Goal: Information Seeking & Learning: Learn about a topic

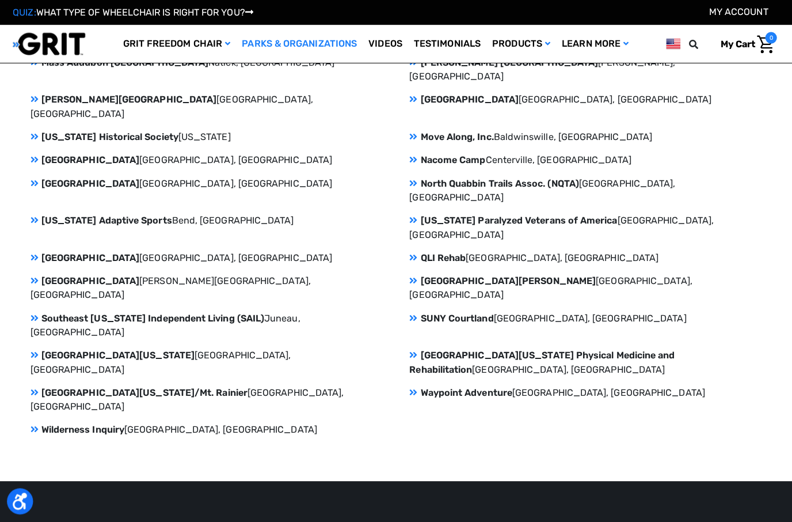
scroll to position [1565, 0]
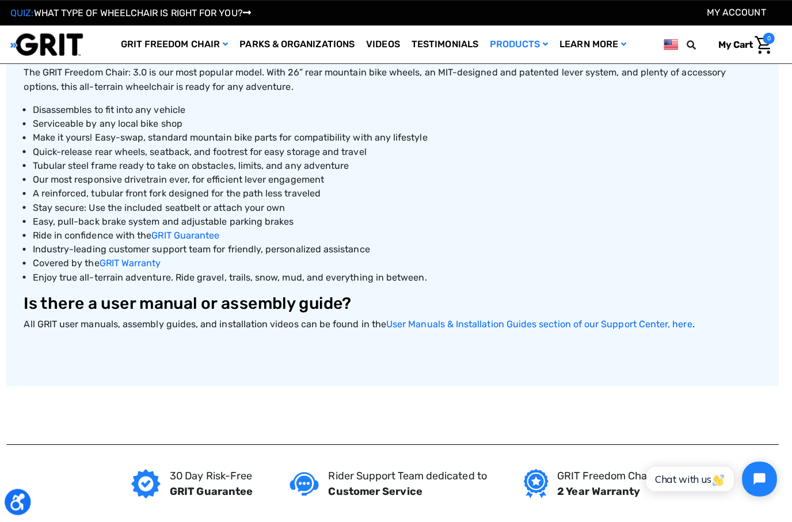
scroll to position [500, 0]
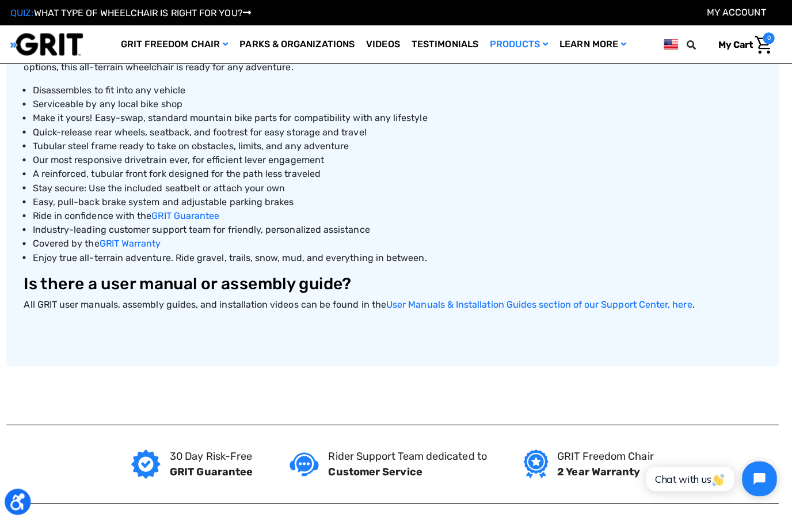
click at [643, 214] on li "Ride in confidence with the GRIT Guarantee" at bounding box center [400, 214] width 723 height 14
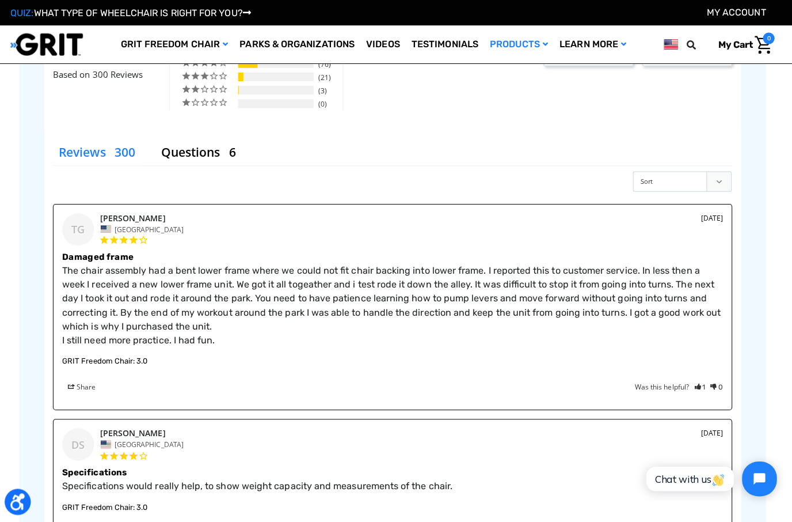
scroll to position [1463, 0]
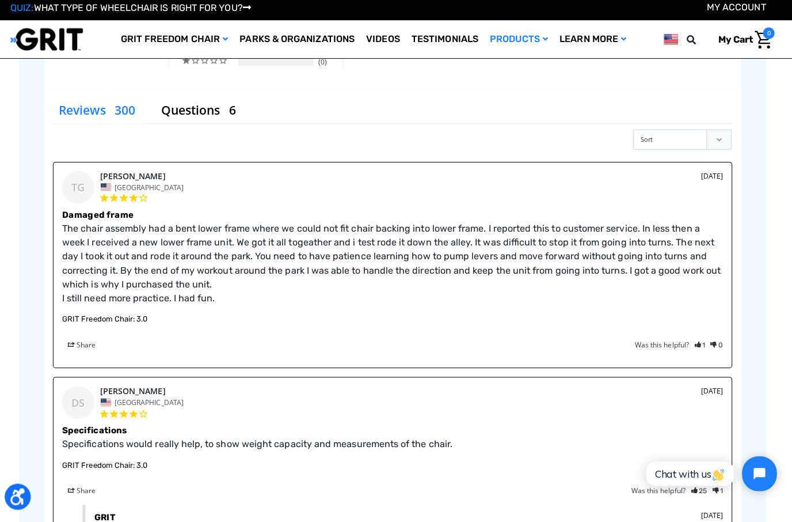
click at [593, 402] on div "DS [DATE] [GEOGRAPHIC_DATA] S. [GEOGRAPHIC_DATA]" at bounding box center [396, 405] width 655 height 34
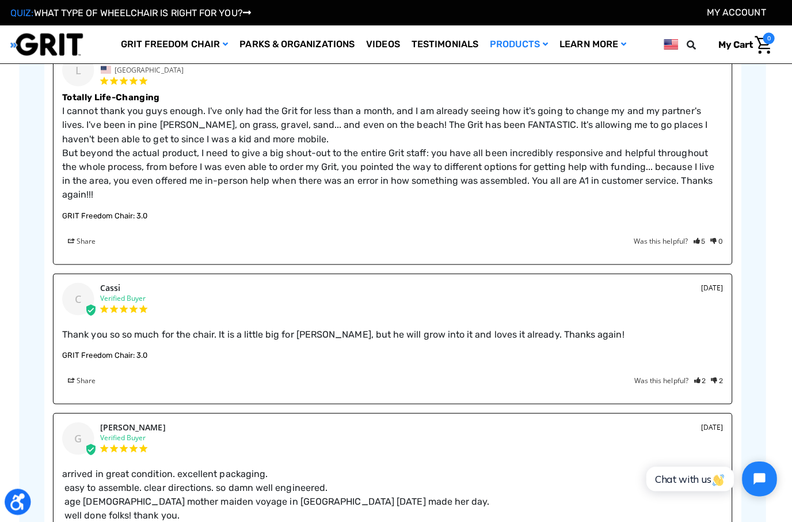
scroll to position [1997, 0]
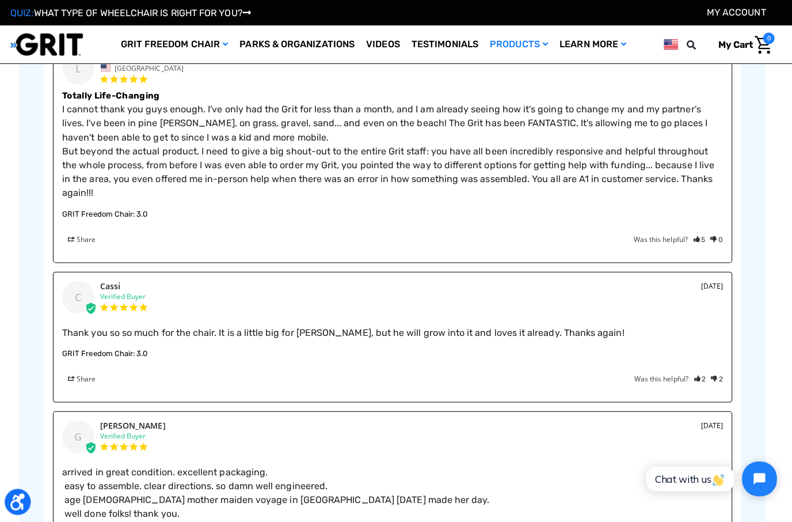
click at [599, 432] on div "G [DATE] [PERSON_NAME]" at bounding box center [396, 433] width 655 height 33
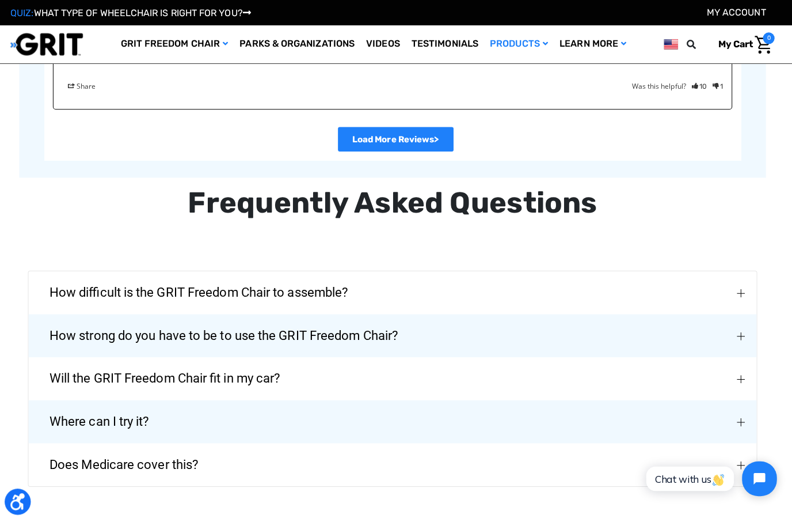
scroll to position [2467, 0]
click at [738, 329] on img "How strong do you have to be to use the GRIT Freedom Chair?" at bounding box center [742, 333] width 8 height 8
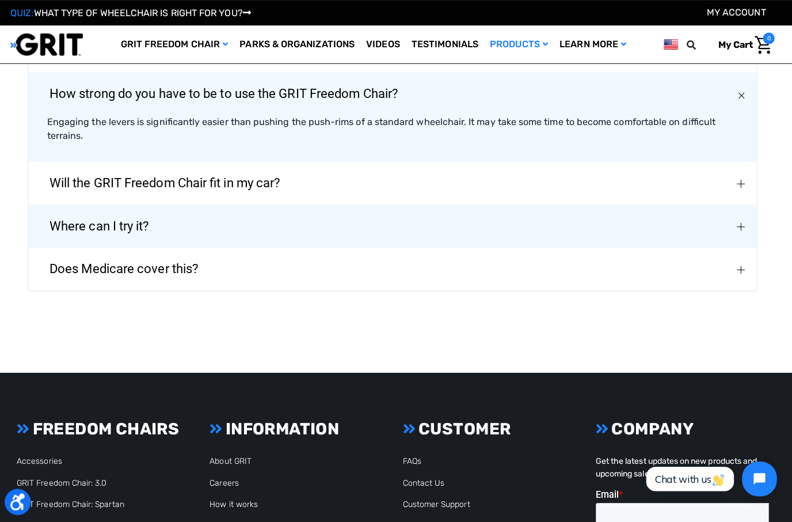
scroll to position [2732, 0]
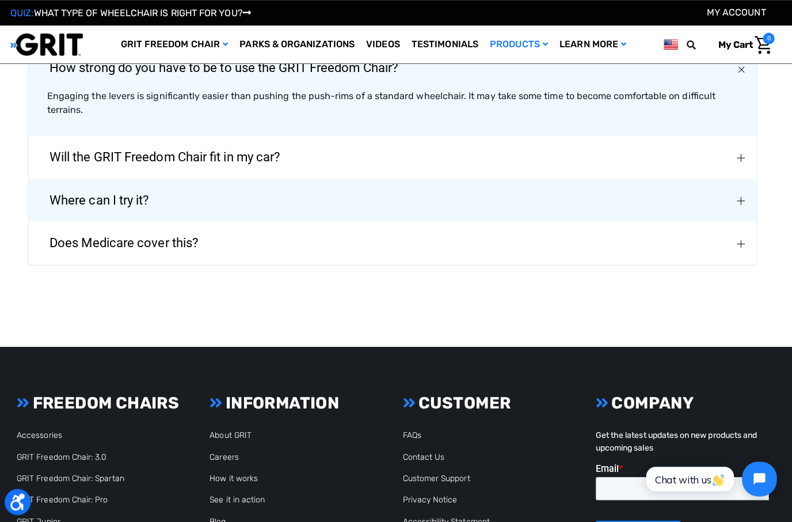
click at [142, 181] on span "Where can I try it?" at bounding box center [105, 198] width 133 height 41
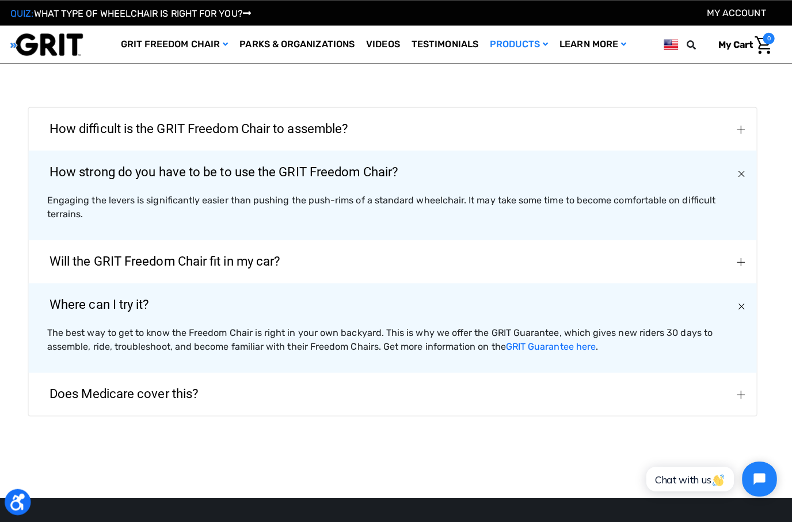
scroll to position [2628, 0]
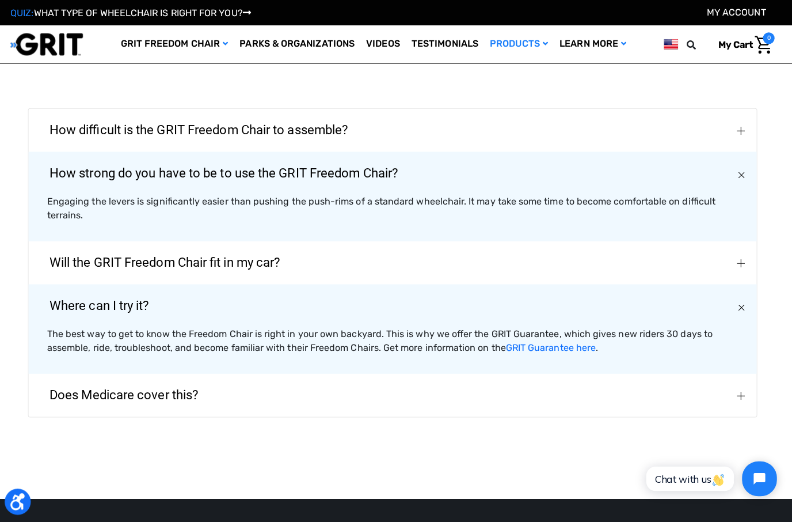
click at [738, 388] on img "Does Medicare cover this?" at bounding box center [742, 392] width 8 height 8
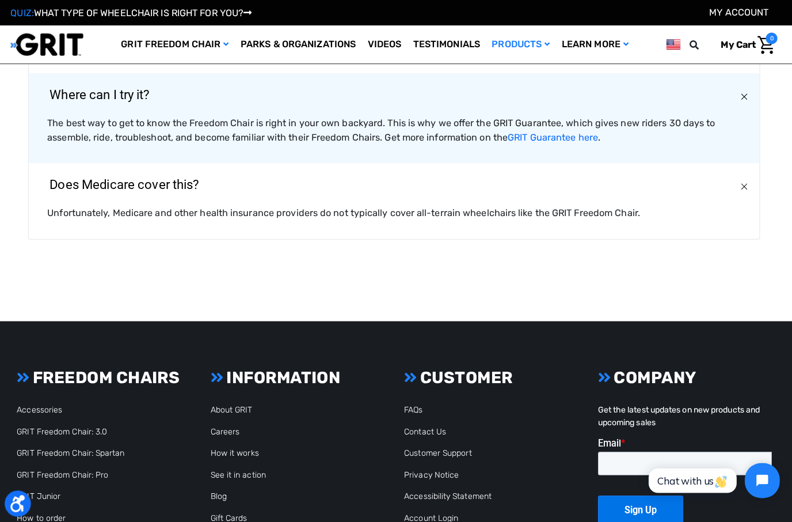
scroll to position [2837, 0]
click at [725, 470] on button "Chat with us" at bounding box center [691, 480] width 87 height 24
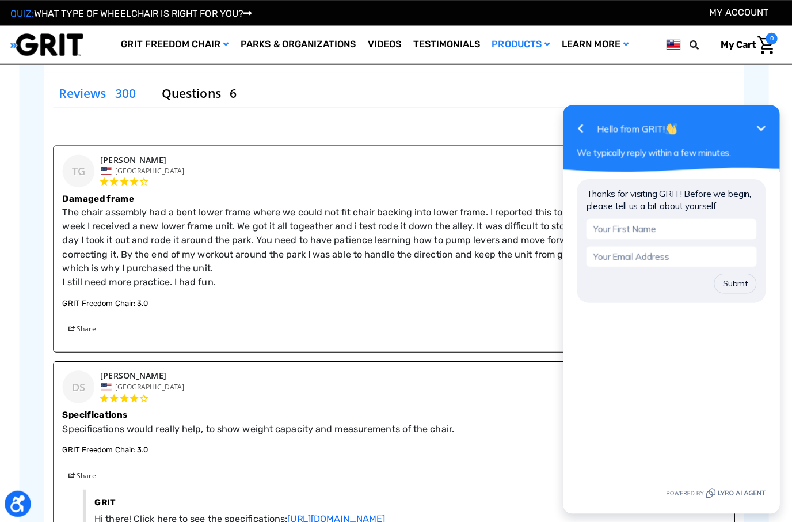
scroll to position [1484, 0]
